Goal: Transaction & Acquisition: Book appointment/travel/reservation

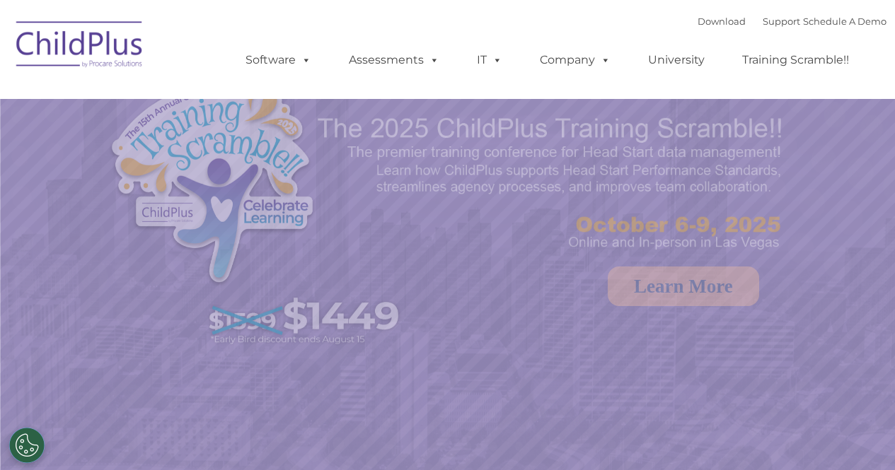
select select "MEDIUM"
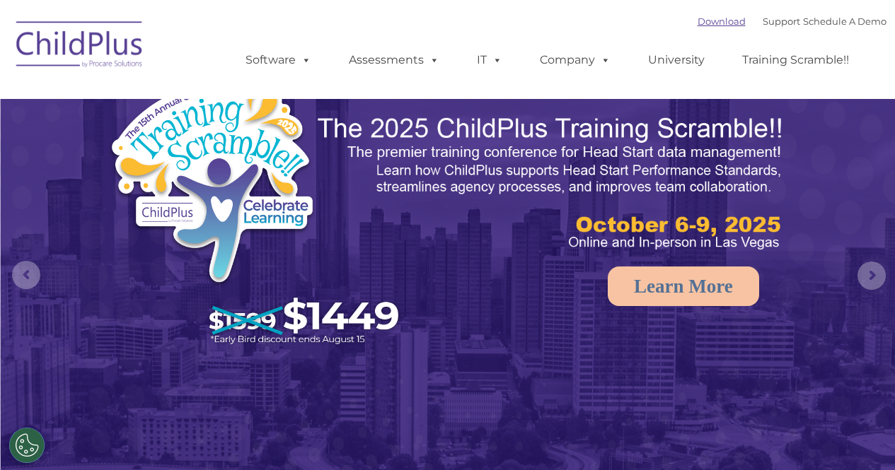
click at [697, 27] on link "Download" at bounding box center [721, 21] width 48 height 11
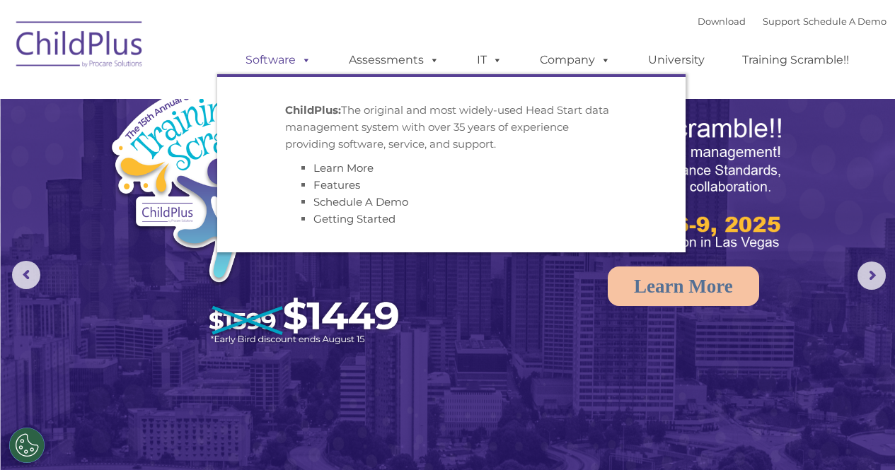
click at [275, 62] on link "Software" at bounding box center [278, 60] width 94 height 28
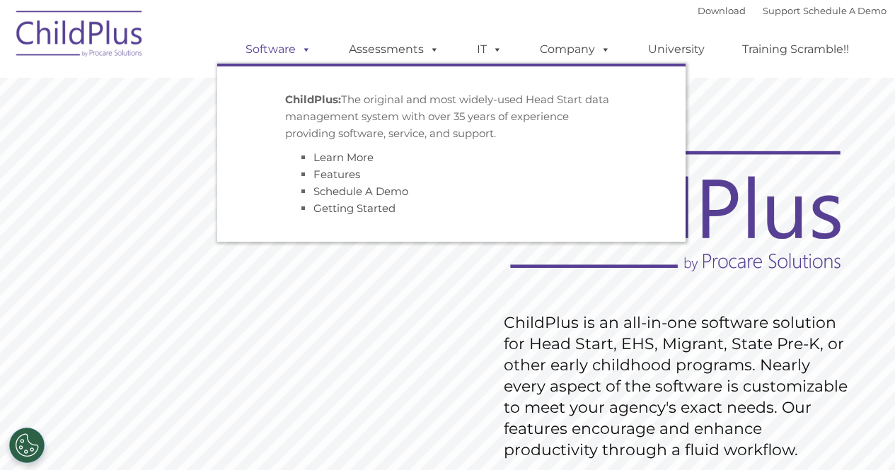
click at [296, 53] on link "Software" at bounding box center [278, 49] width 94 height 28
click at [329, 208] on link "Getting Started" at bounding box center [354, 208] width 82 height 13
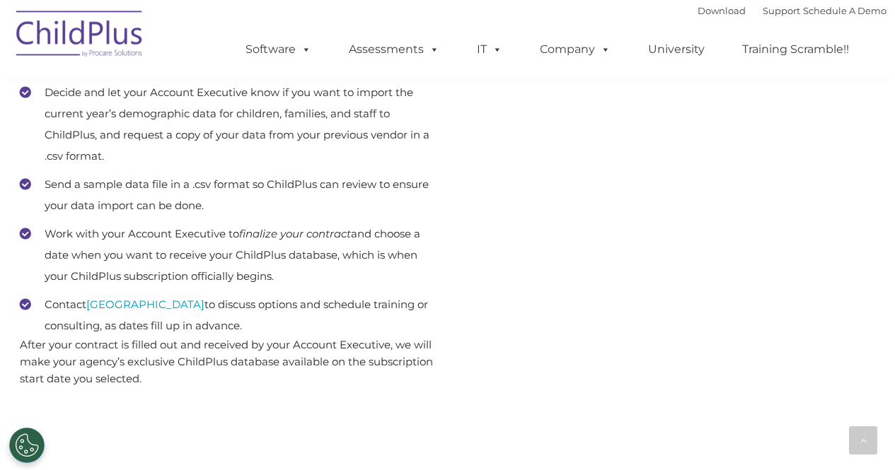
scroll to position [750, 0]
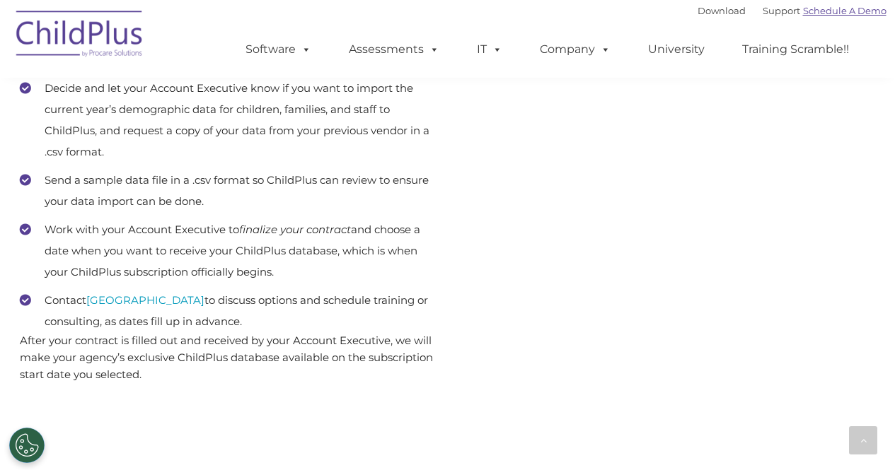
click at [829, 11] on link "Schedule A Demo" at bounding box center [844, 10] width 83 height 11
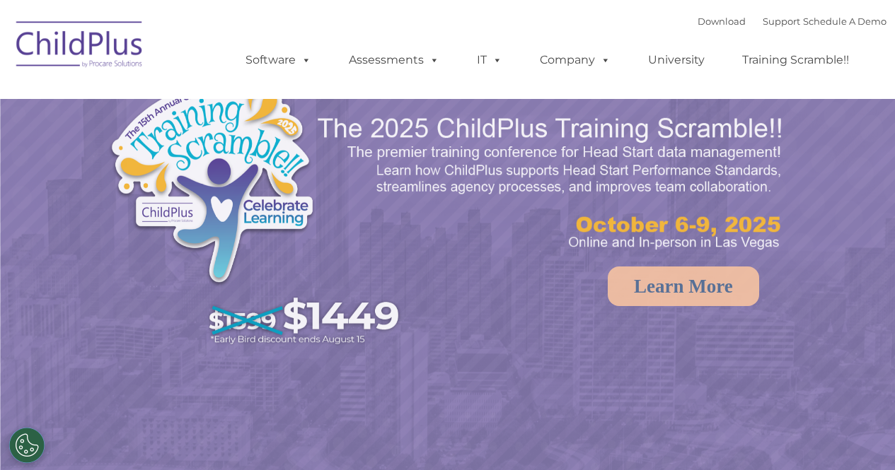
select select "MEDIUM"
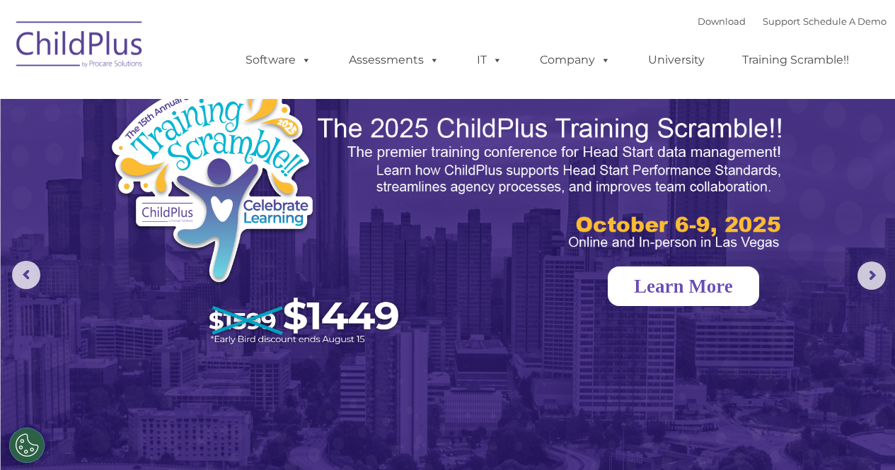
click at [653, 299] on link "Learn More" at bounding box center [682, 287] width 151 height 40
